Goal: Navigation & Orientation: Find specific page/section

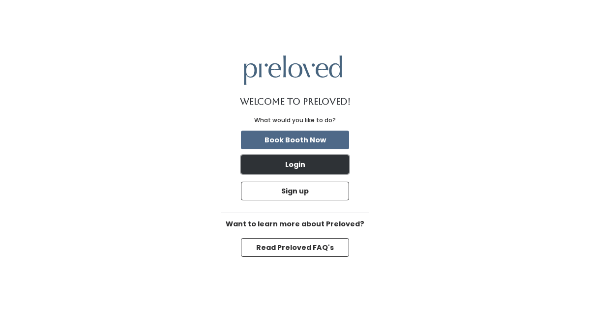
click at [314, 163] on button "Login" at bounding box center [295, 164] width 108 height 19
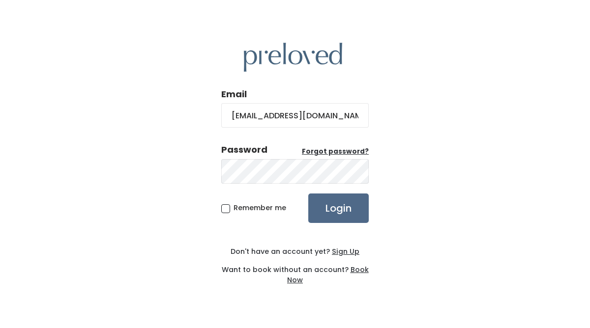
scroll to position [0, 0]
type input "abigailtaylorhawes@gmail.com"
click at [308, 194] on input "Login" at bounding box center [338, 208] width 60 height 29
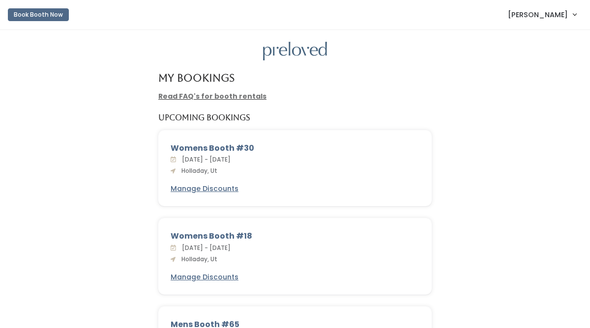
click at [239, 100] on link "Read FAQ's for booth rentals" at bounding box center [212, 96] width 108 height 10
